Goal: Check status: Check status

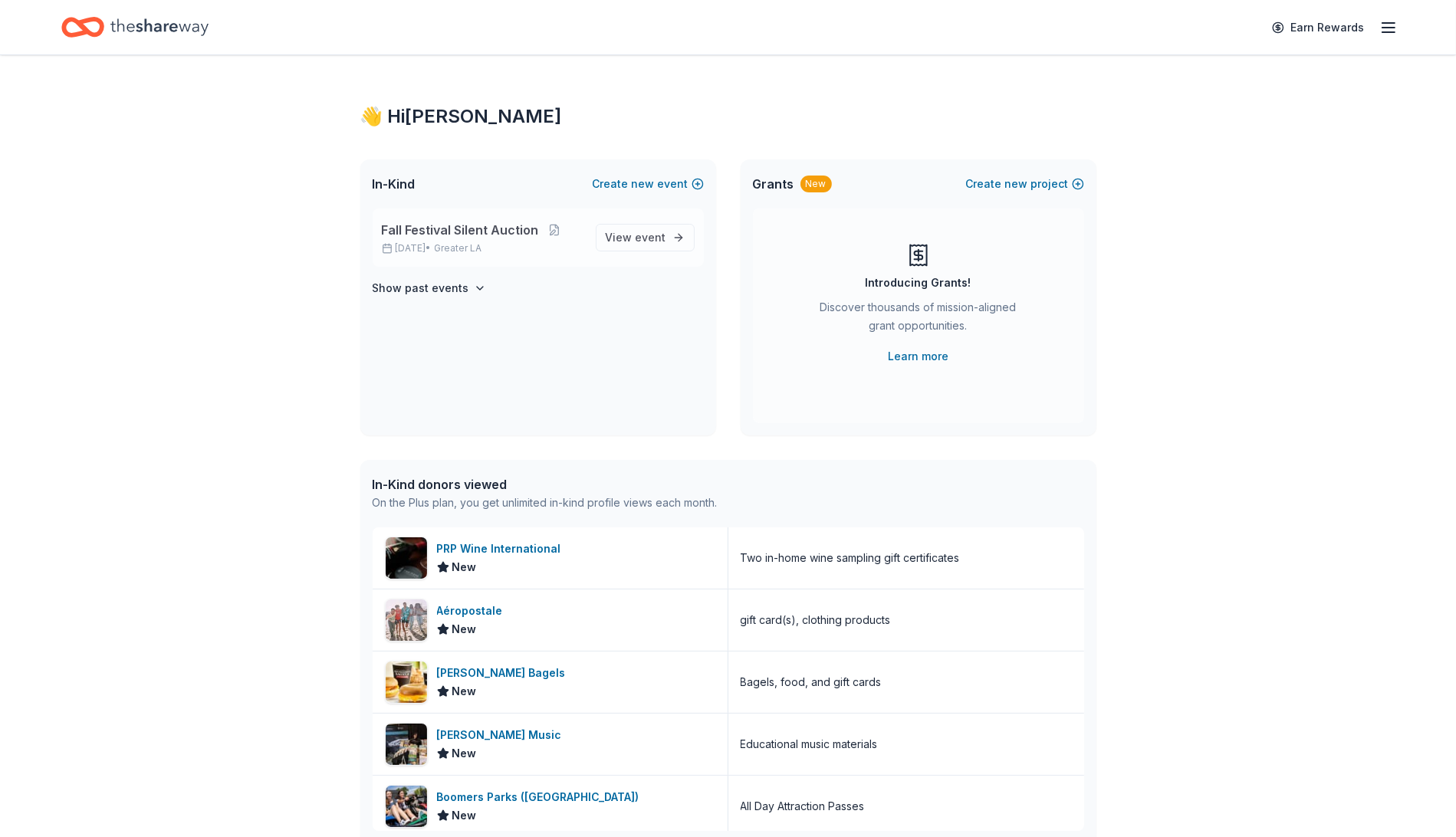
click at [473, 239] on div "Fall Festival Silent Auction [DATE] • Greater LA" at bounding box center [482, 237] width 202 height 34
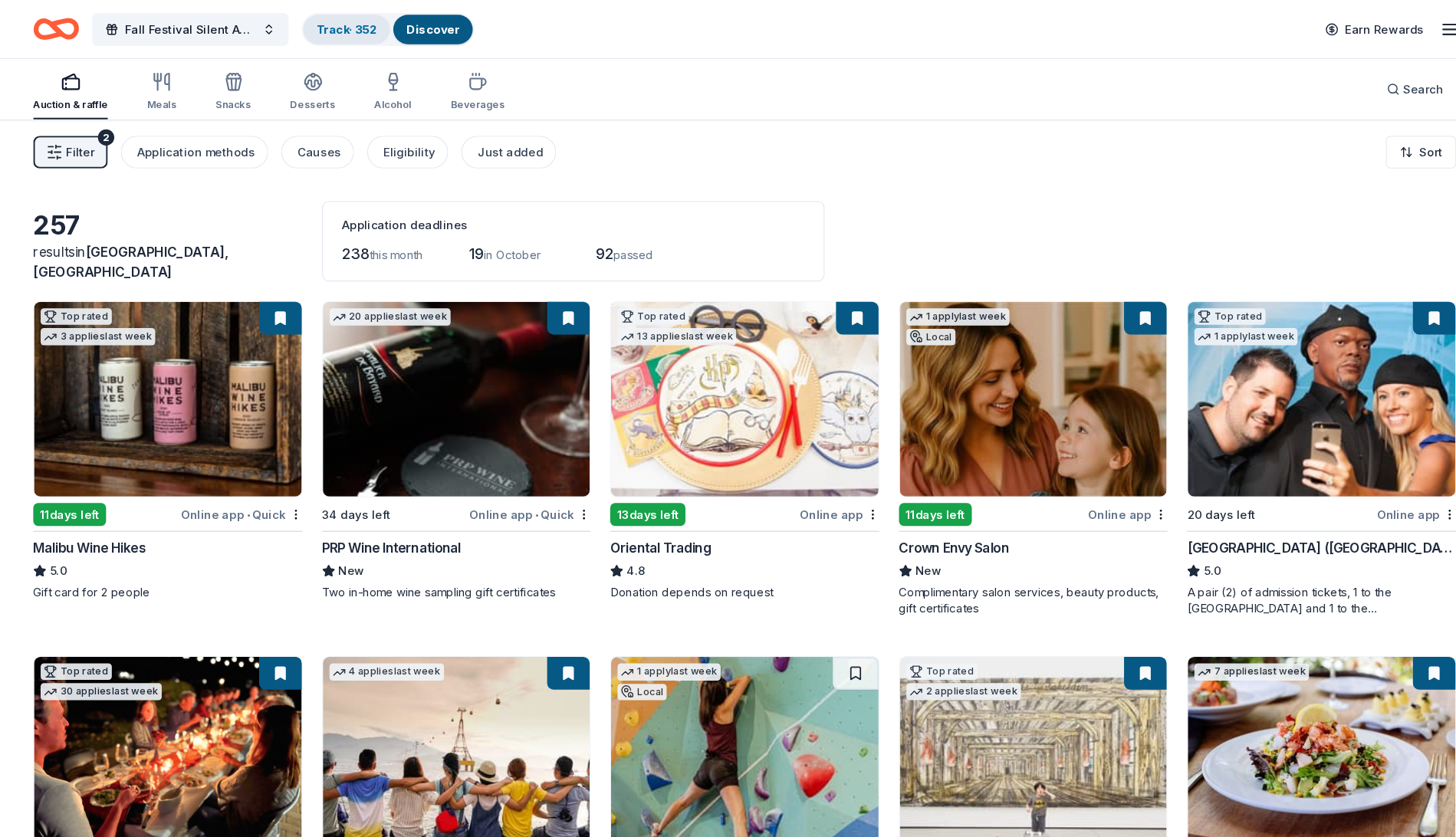
click at [370, 28] on link "Track · 352" at bounding box center [354, 27] width 56 height 13
click at [339, 24] on link "Track · 352" at bounding box center [354, 27] width 56 height 13
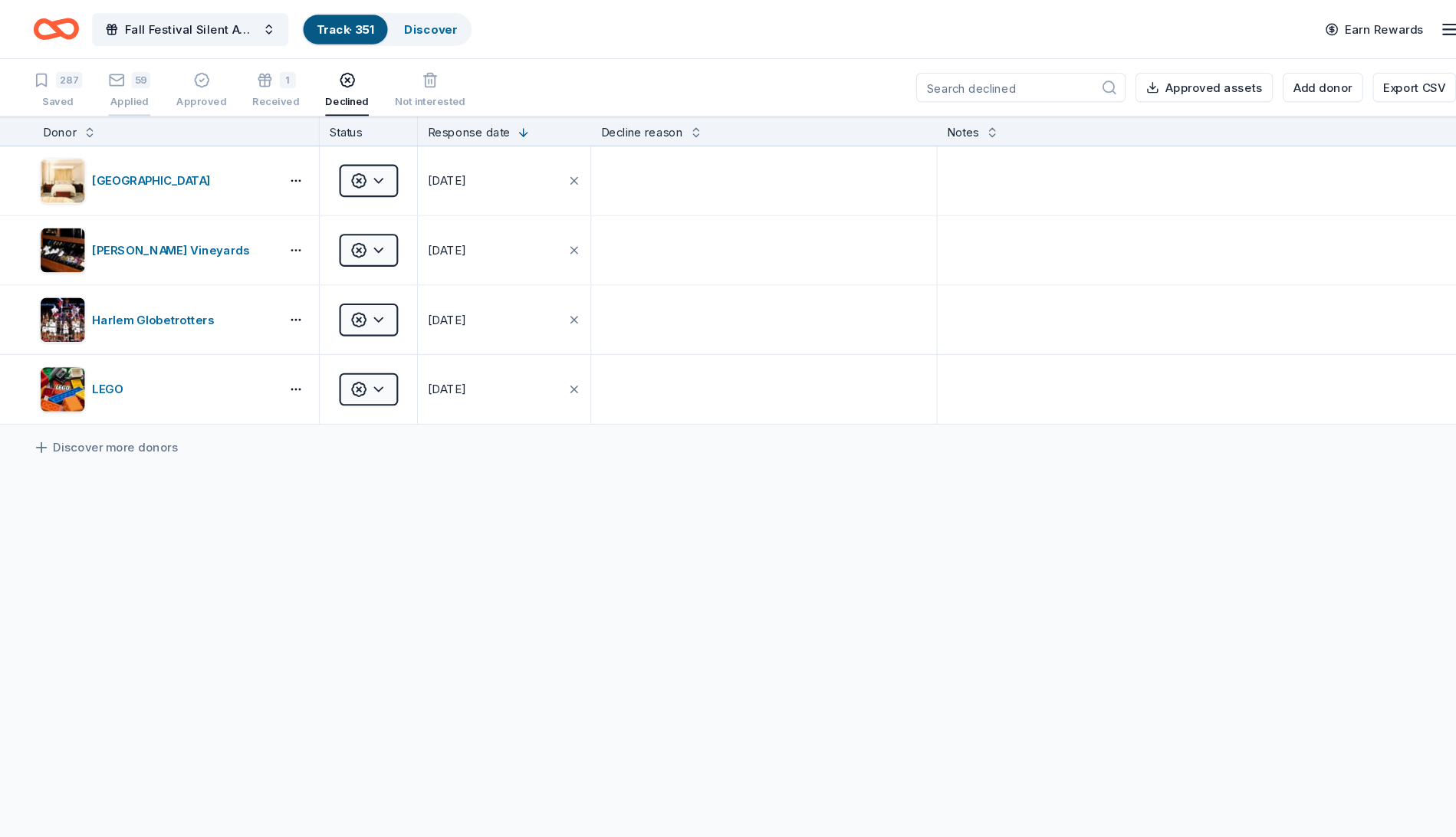
click at [141, 92] on div "Applied" at bounding box center [151, 95] width 39 height 12
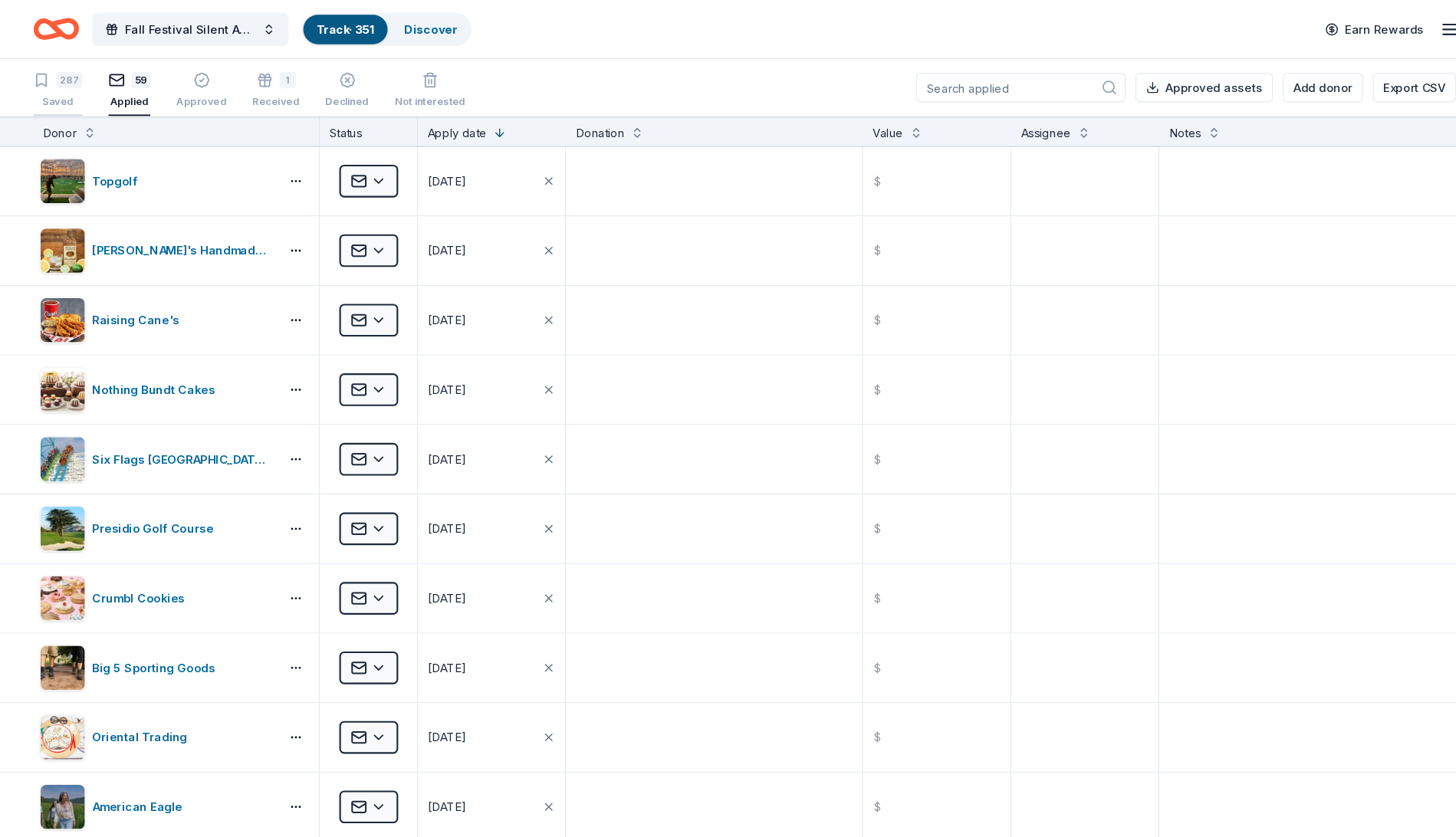
click at [83, 84] on div "287 Saved" at bounding box center [84, 84] width 46 height 34
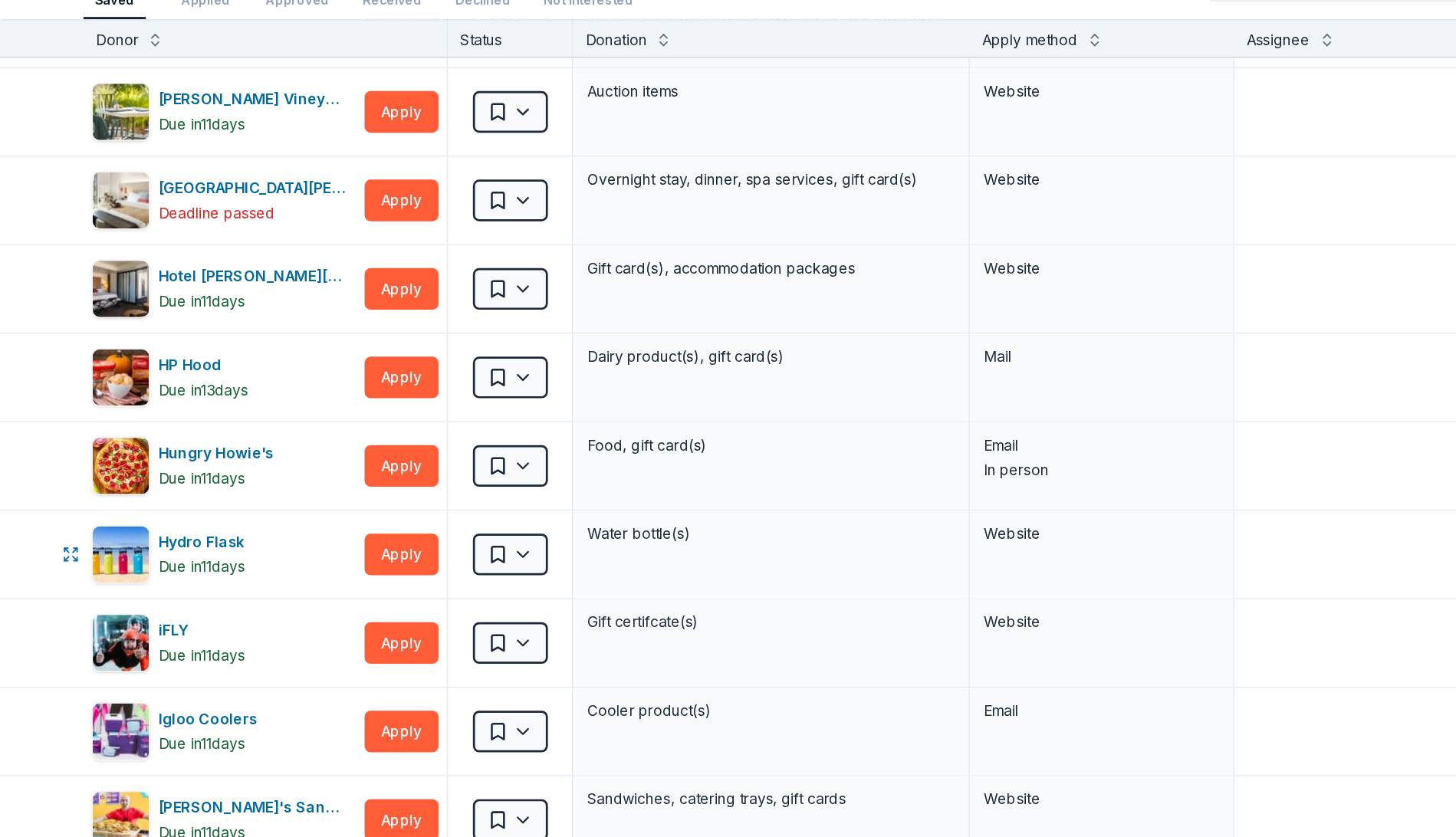
scroll to position [7643, 0]
